Goal: Information Seeking & Learning: Check status

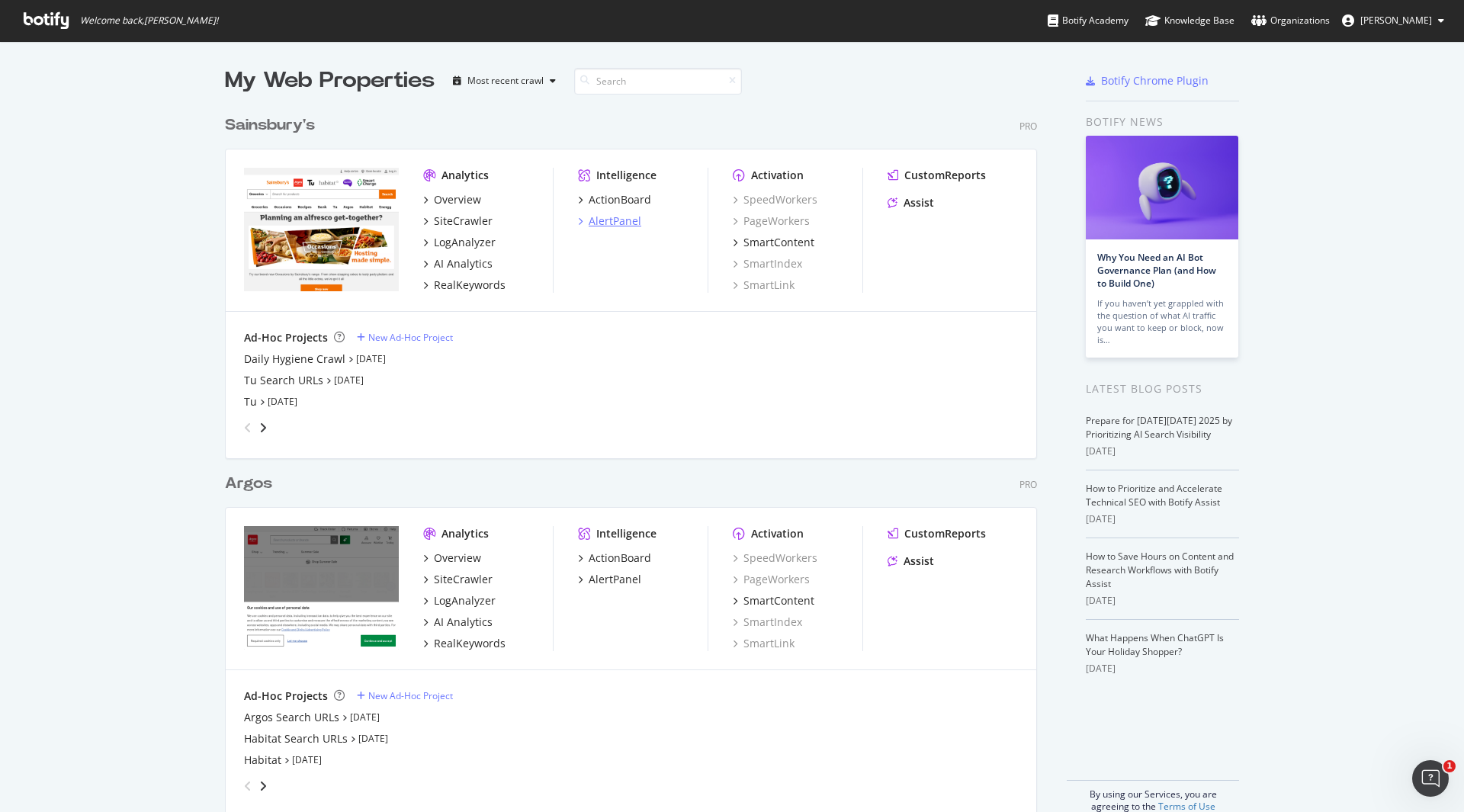
click at [623, 221] on div "AlertPanel" at bounding box center [615, 221] width 52 height 16
click at [614, 582] on div "AlertPanel" at bounding box center [615, 579] width 52 height 16
click at [257, 123] on div "Sainsbury's" at bounding box center [270, 125] width 90 height 22
click at [251, 486] on div "Argos" at bounding box center [248, 484] width 47 height 22
click at [299, 359] on div "Daily Hygiene Crawl" at bounding box center [295, 359] width 101 height 16
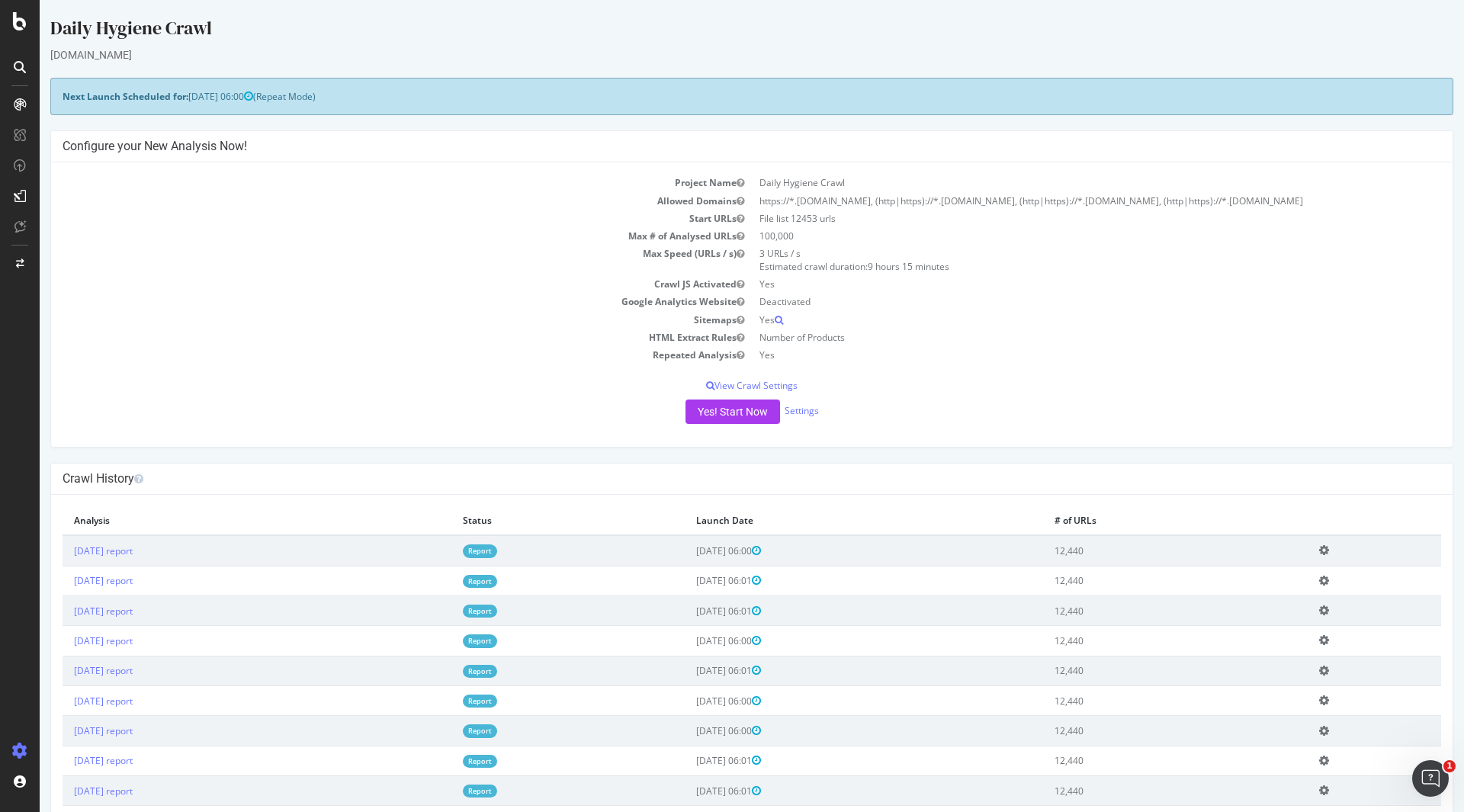
click at [136, 542] on td "[DATE] report" at bounding box center [257, 550] width 389 height 30
click at [127, 549] on link "[DATE] report" at bounding box center [104, 551] width 59 height 13
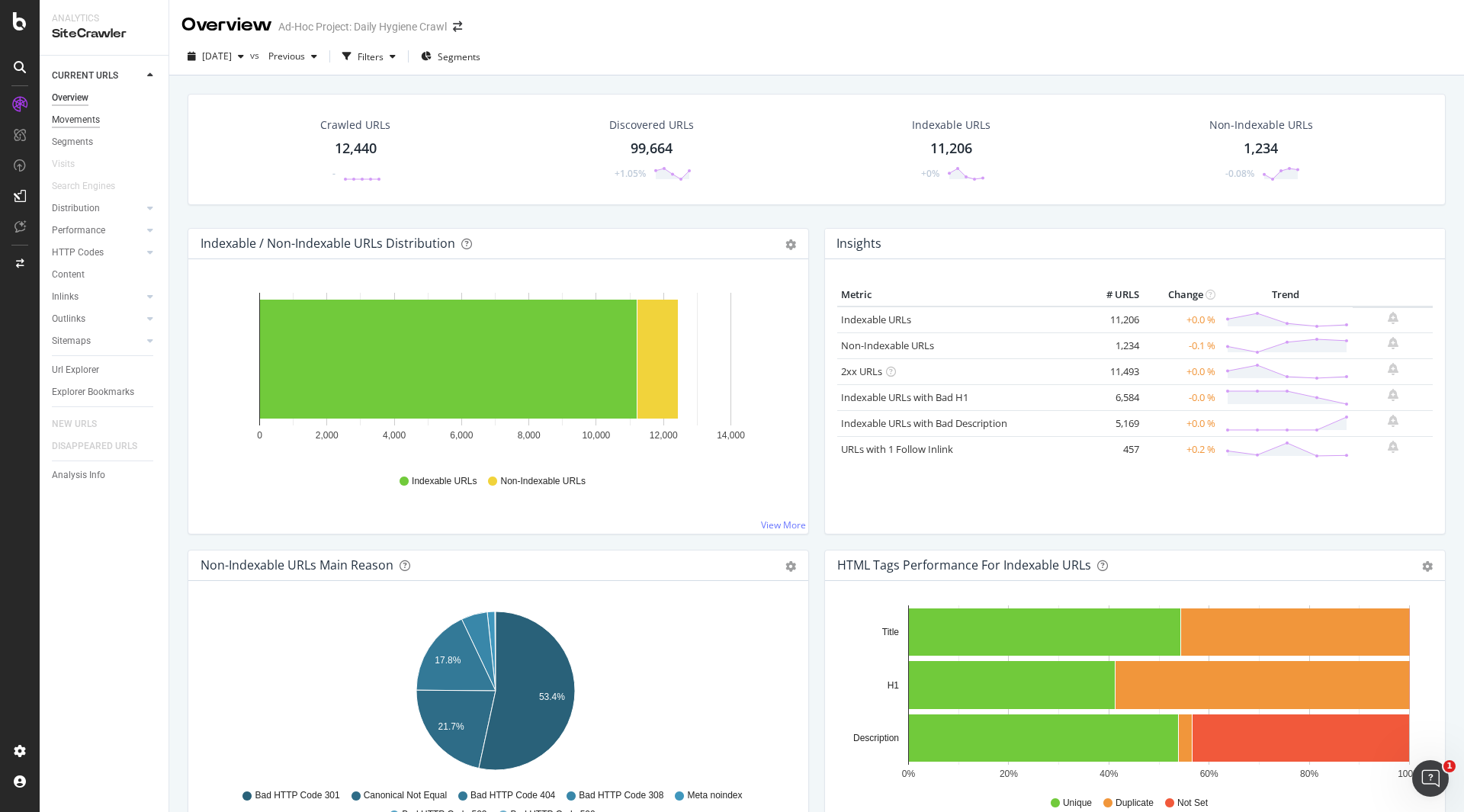
click at [92, 121] on div "Movements" at bounding box center [75, 120] width 48 height 16
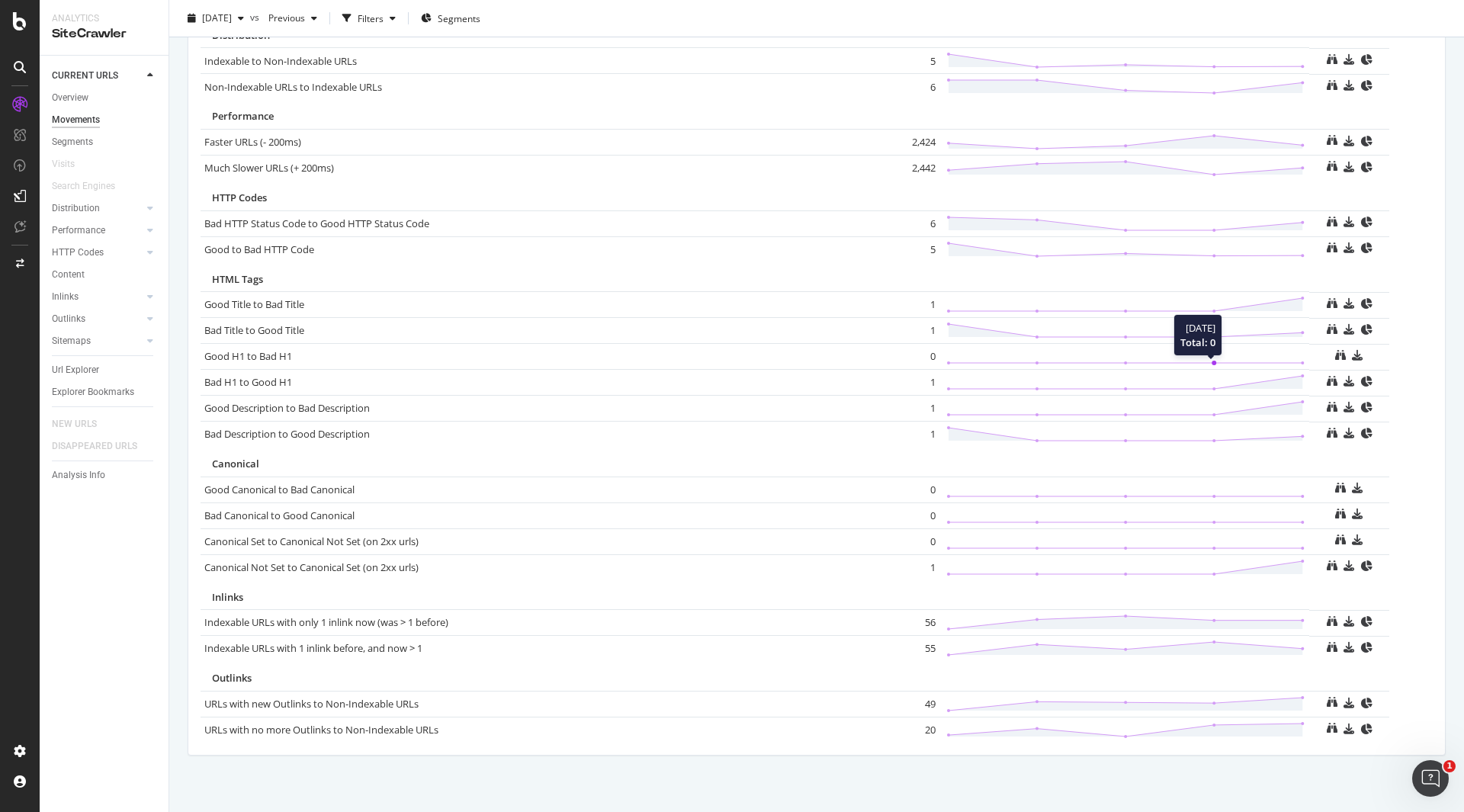
scroll to position [810, 0]
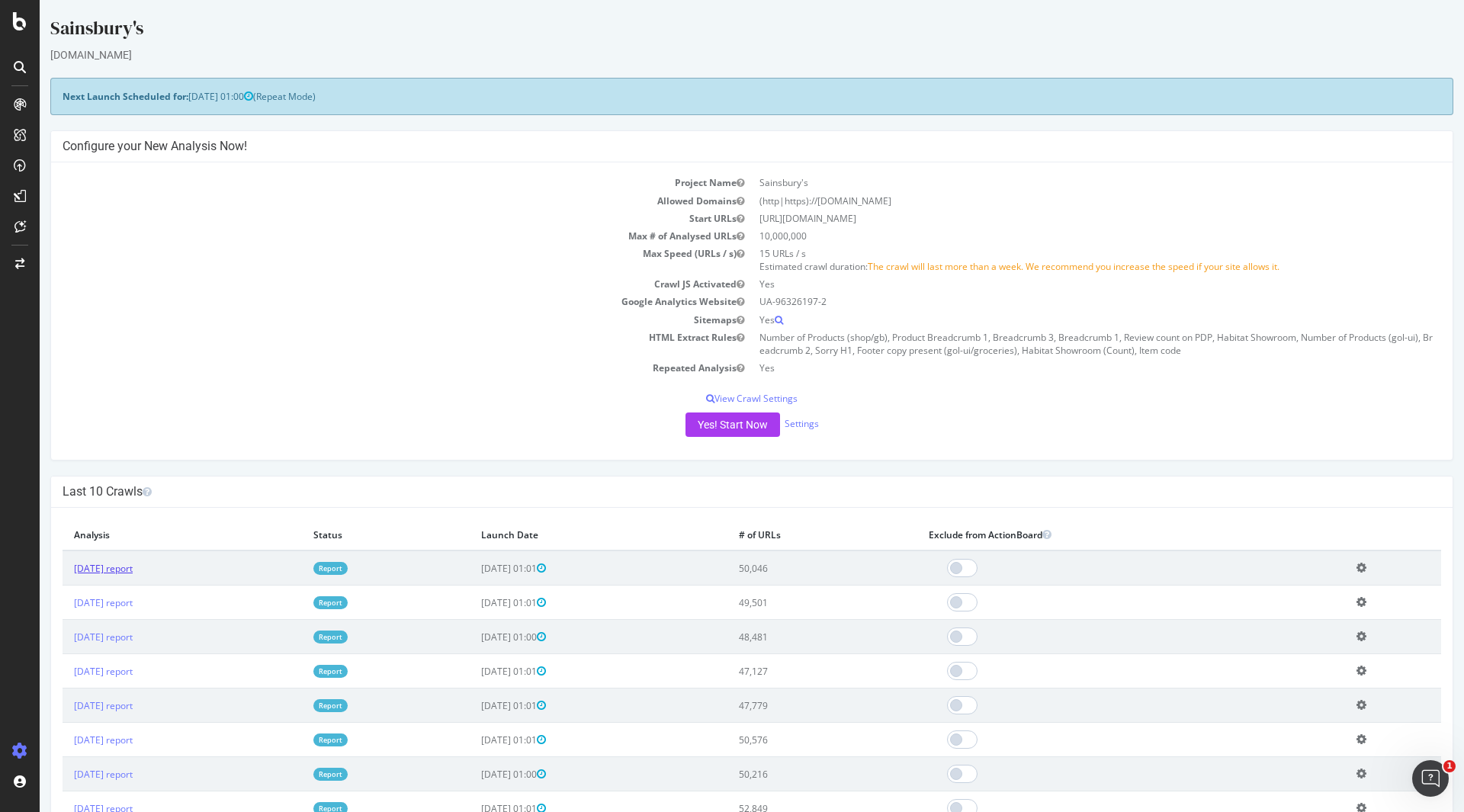
click at [128, 571] on link "2025 Oct. 6th report" at bounding box center [104, 569] width 59 height 13
click at [117, 569] on link "2025 Oct. 6th report" at bounding box center [104, 569] width 59 height 13
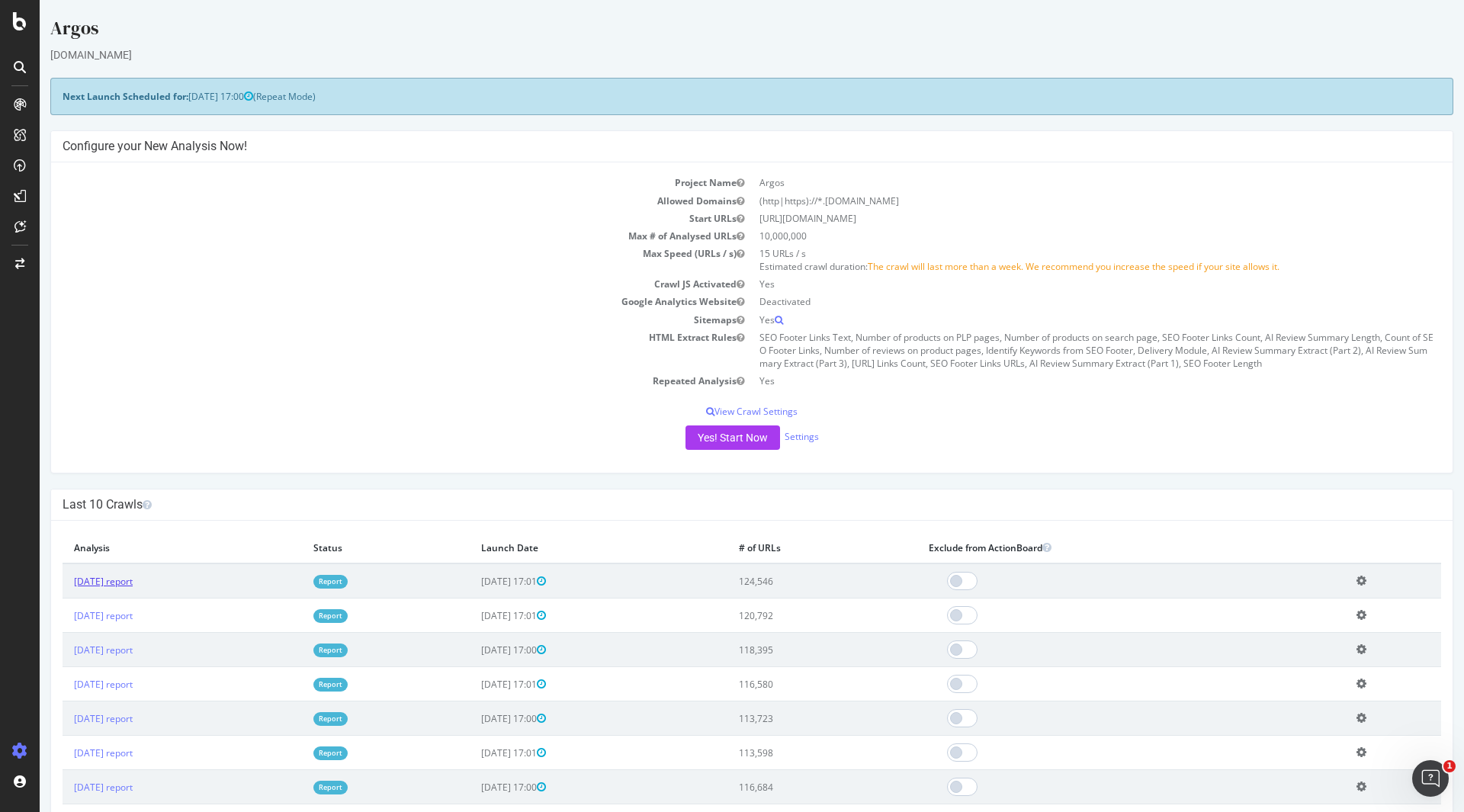
click at [129, 588] on link "[DATE] report" at bounding box center [104, 582] width 59 height 13
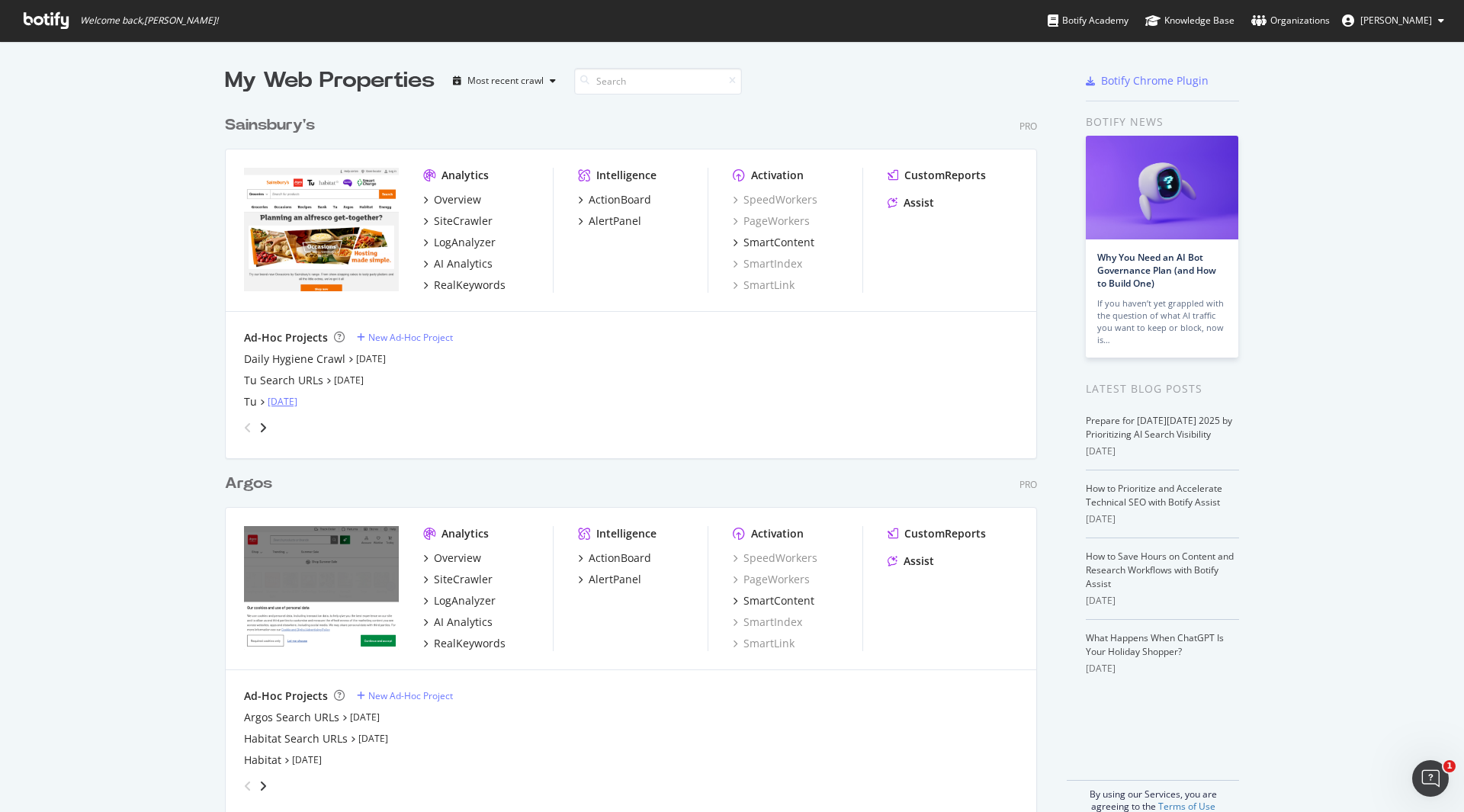
click at [273, 406] on link "Oct 1st 25" at bounding box center [283, 402] width 29 height 13
click at [306, 761] on link "Oct 1st 25" at bounding box center [307, 760] width 29 height 13
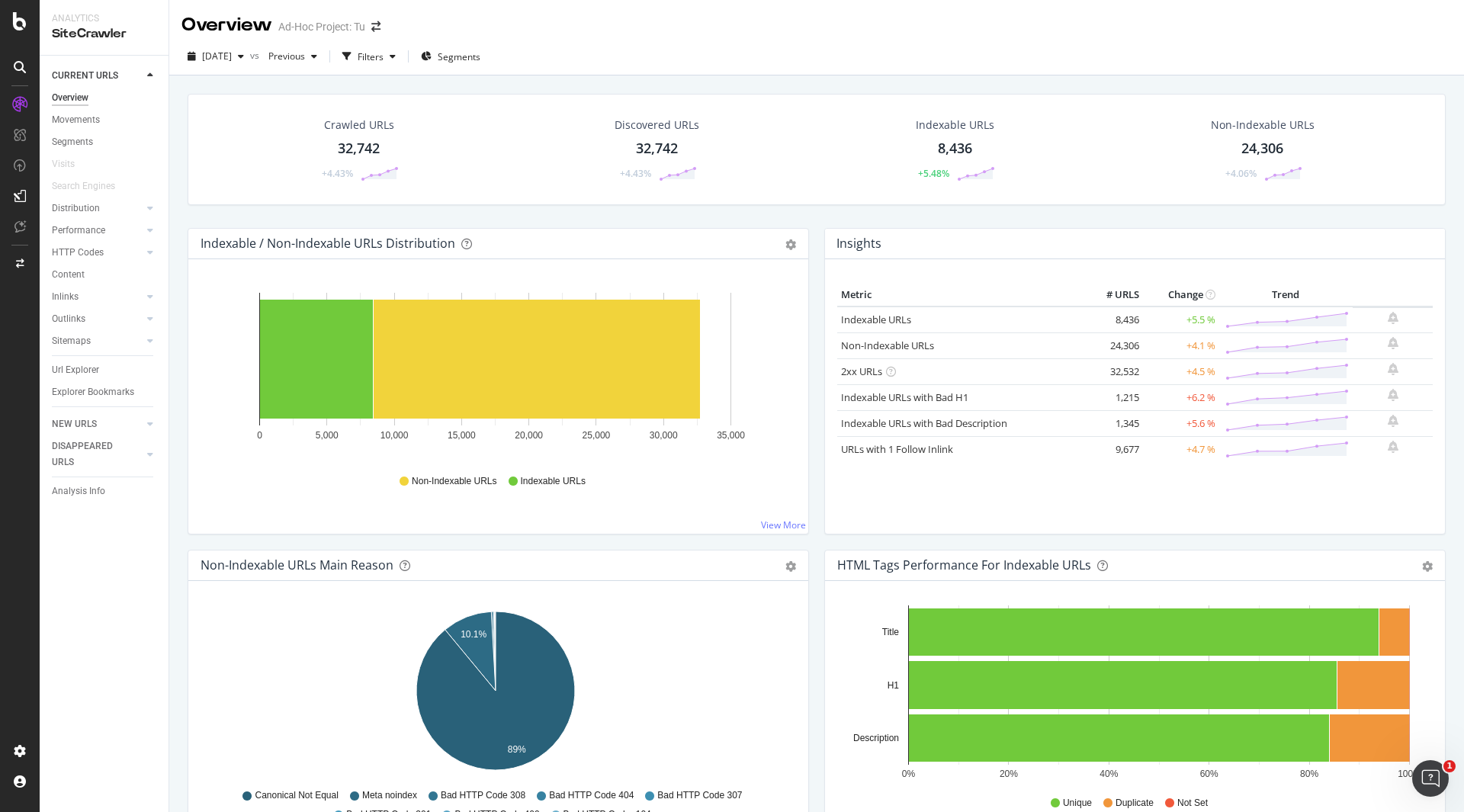
drag, startPoint x: 70, startPoint y: 122, endPoint x: 155, endPoint y: 29, distance: 126.0
click at [70, 122] on div "Movements" at bounding box center [75, 120] width 48 height 16
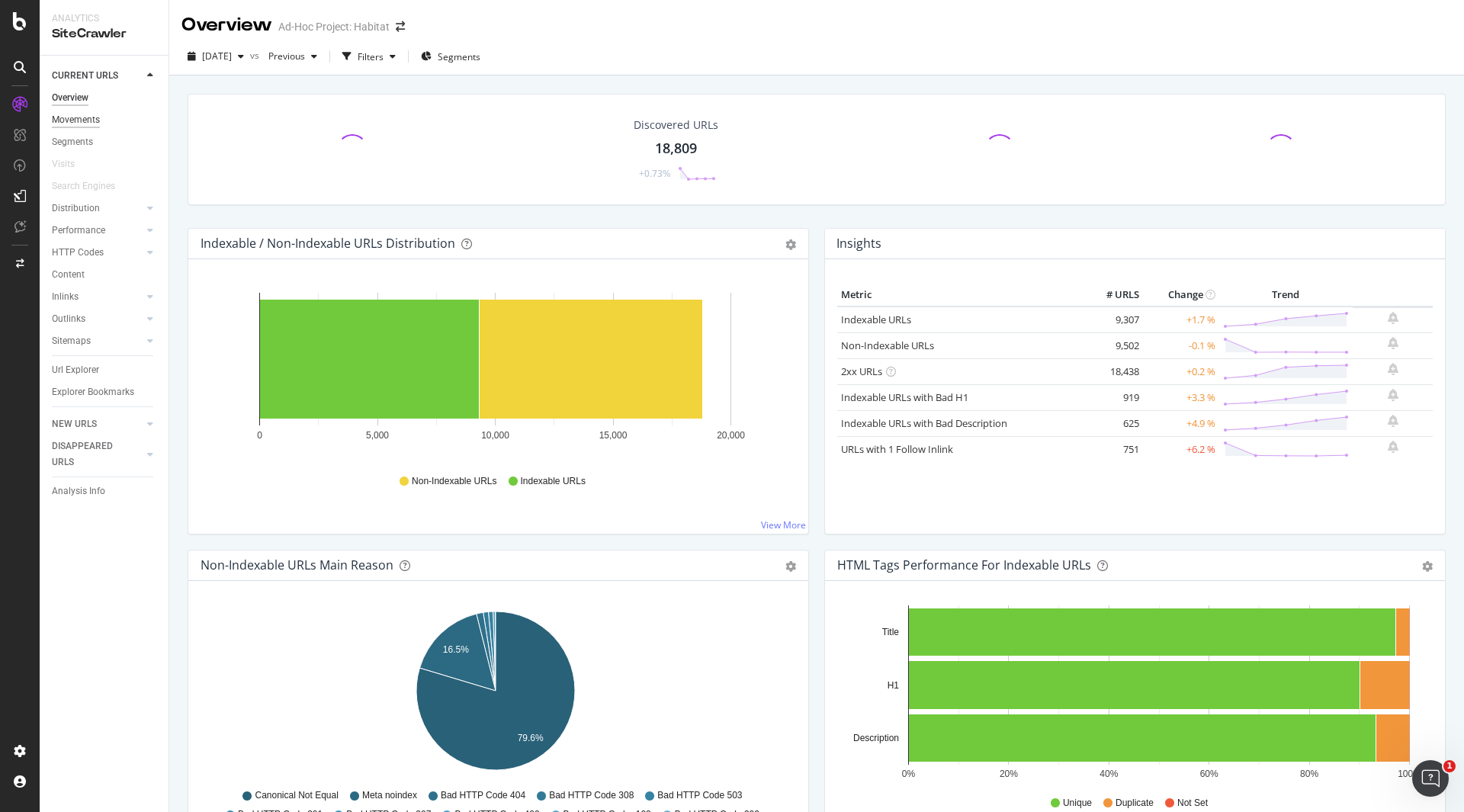
click at [86, 126] on div "Movements" at bounding box center [75, 120] width 48 height 16
